Goal: Task Accomplishment & Management: Manage account settings

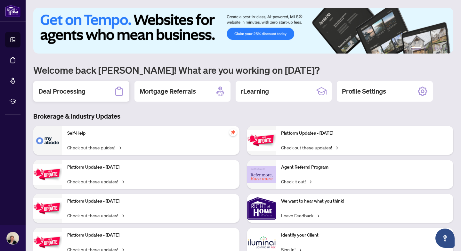
click at [61, 90] on h2 "Deal Processing" at bounding box center [61, 91] width 47 height 9
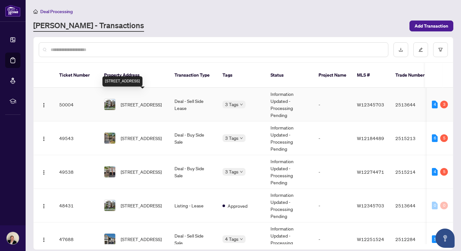
click at [131, 101] on span "[STREET_ADDRESS]" at bounding box center [141, 104] width 41 height 7
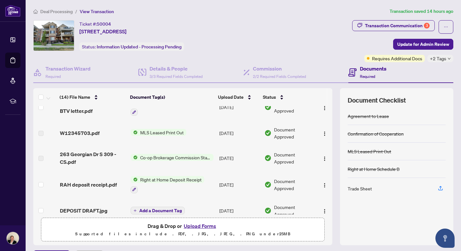
scroll to position [117, 0]
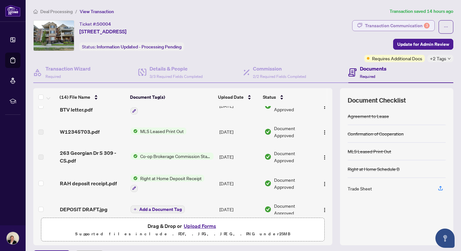
click at [372, 25] on div "Transaction Communication 3" at bounding box center [397, 25] width 65 height 10
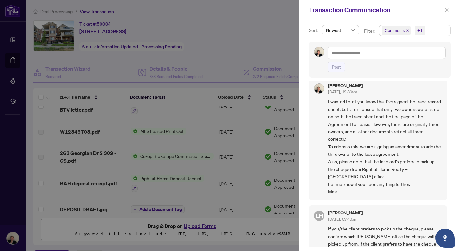
scroll to position [8, 0]
click at [447, 12] on icon "close" at bounding box center [446, 10] width 4 height 4
